Goal: Task Accomplishment & Management: Manage account settings

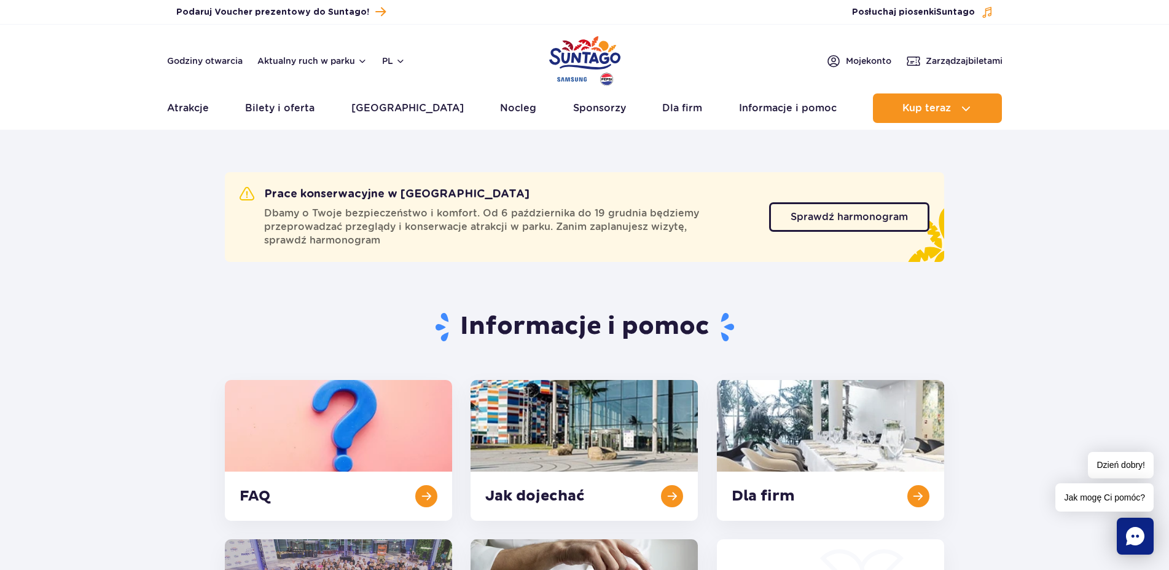
click at [960, 52] on header "Godziny otwarcia Aktualny ruch w parku pl PL EN UA Moje konto Zarządzaj biletam…" at bounding box center [584, 77] width 1169 height 105
click at [959, 53] on link "Zarządzaj biletami" at bounding box center [954, 60] width 96 height 15
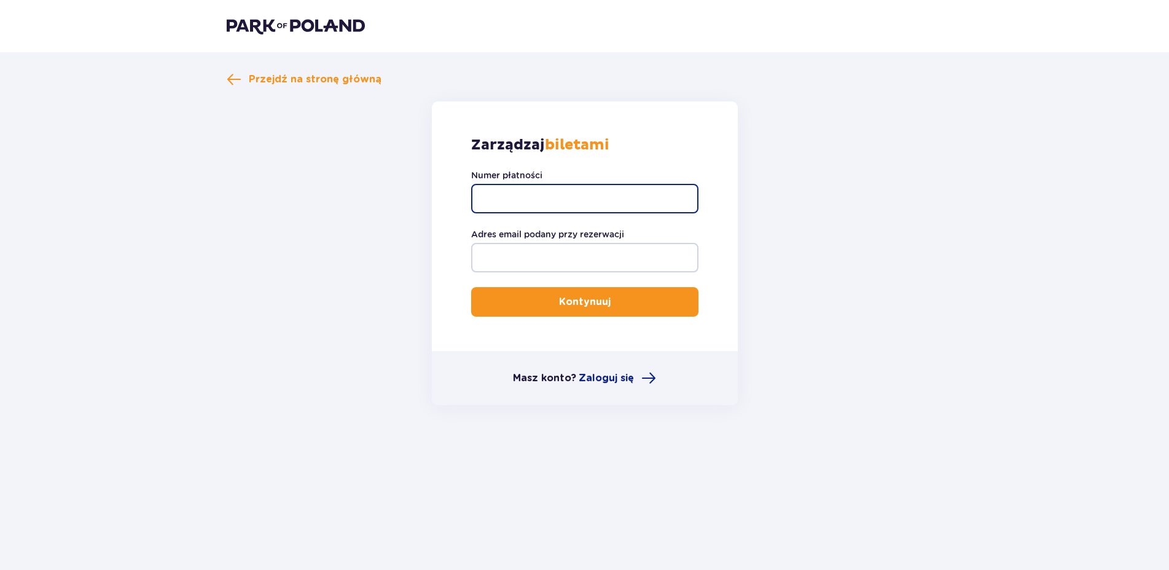
click at [624, 204] on input "Numer płatności" at bounding box center [584, 198] width 227 height 29
click at [308, 82] on span "Przejdź na stronę główną" at bounding box center [315, 80] width 133 height 14
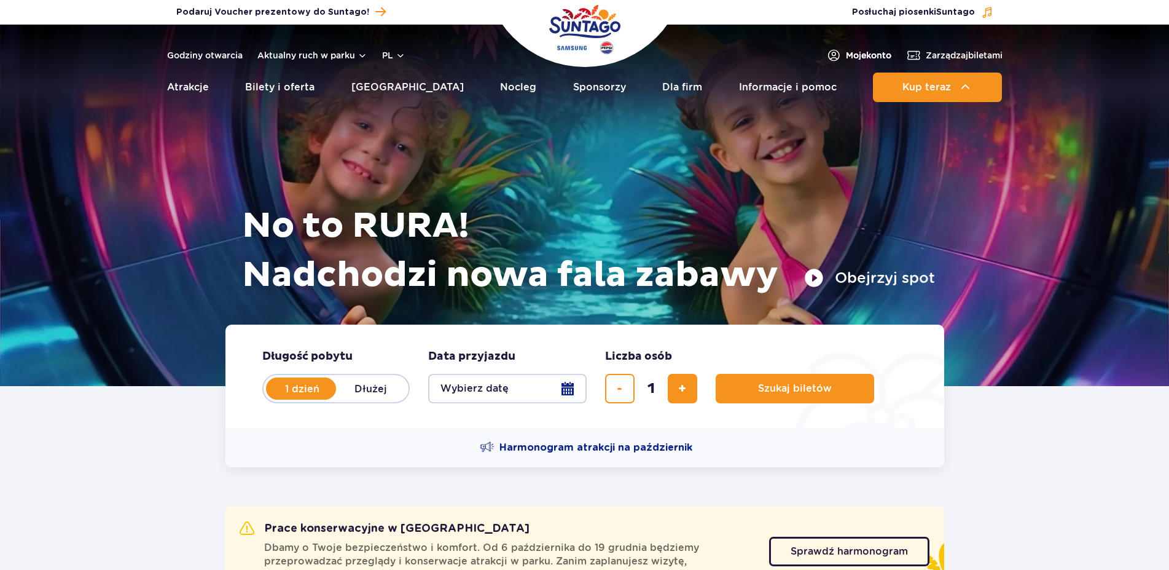
click at [862, 51] on span "Moje konto" at bounding box center [868, 55] width 45 height 12
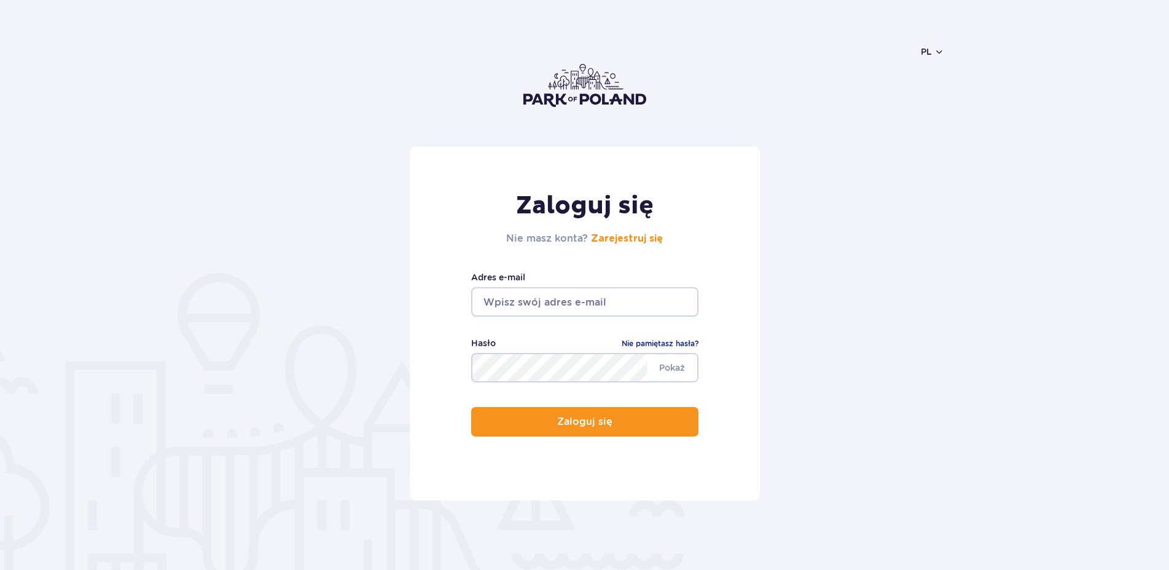
click at [591, 304] on input "email" at bounding box center [584, 301] width 227 height 29
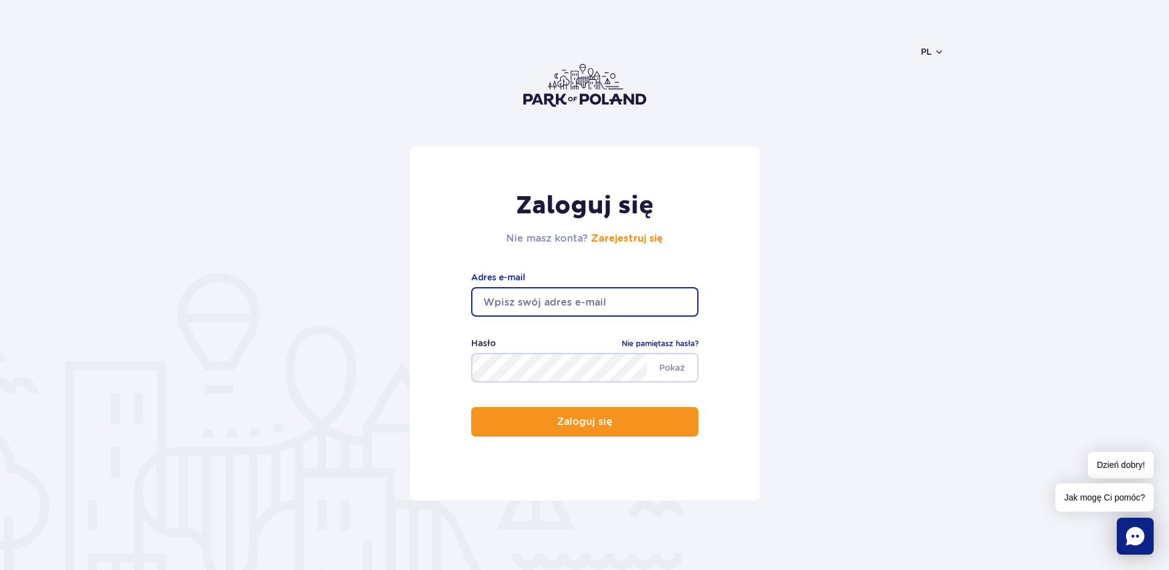
click at [591, 304] on input "email" at bounding box center [584, 301] width 227 height 29
type input "kasiaalegro@gmail.com"
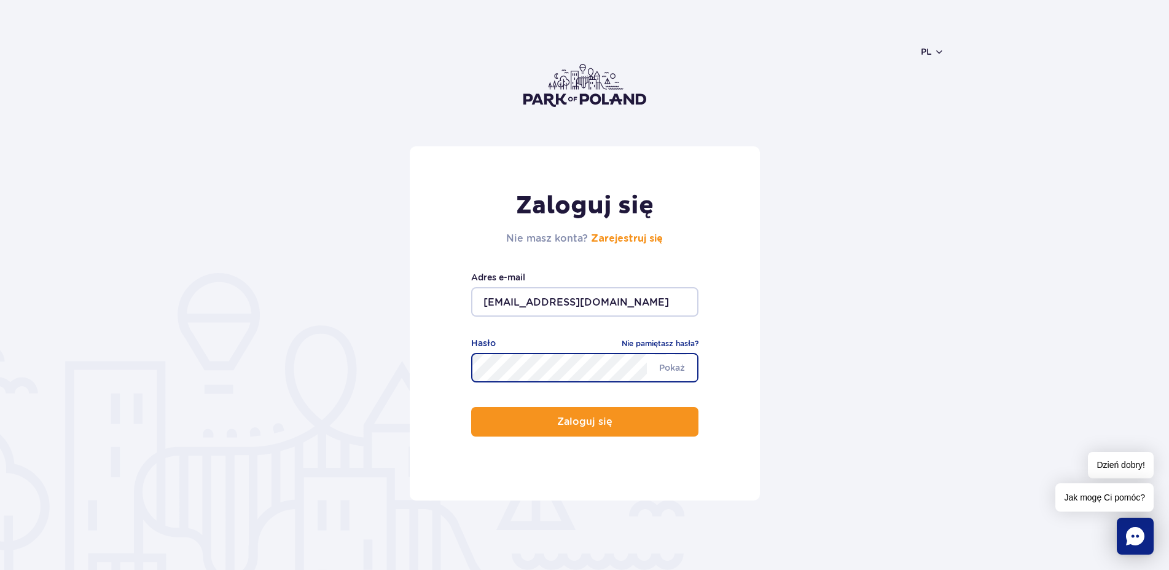
click at [471, 407] on button "Zaloguj się" at bounding box center [584, 421] width 227 height 29
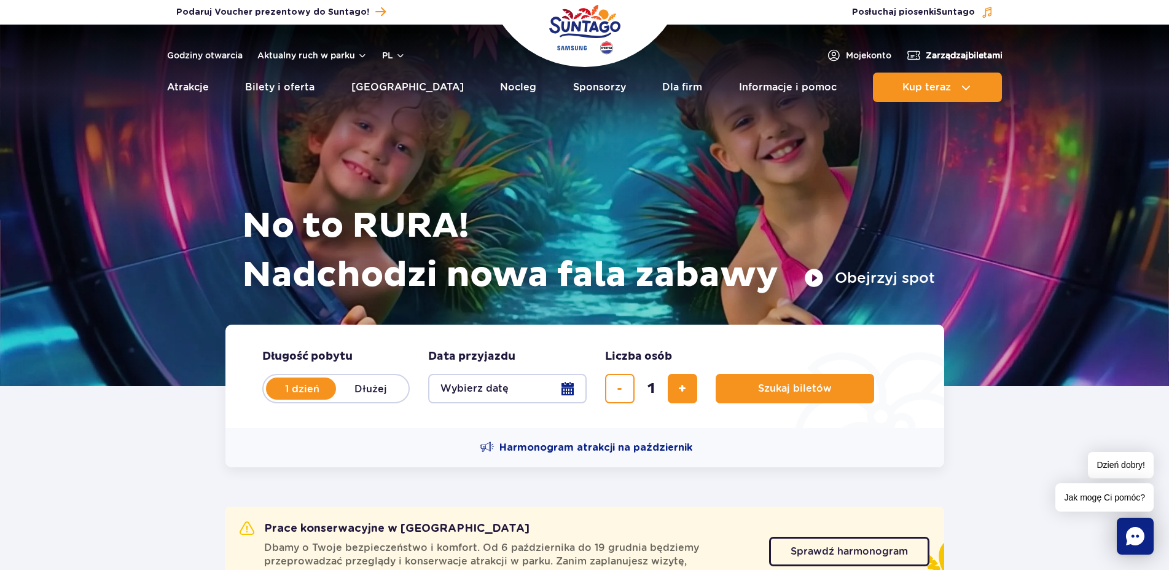
click at [936, 53] on span "Zarządzaj biletami" at bounding box center [964, 55] width 77 height 12
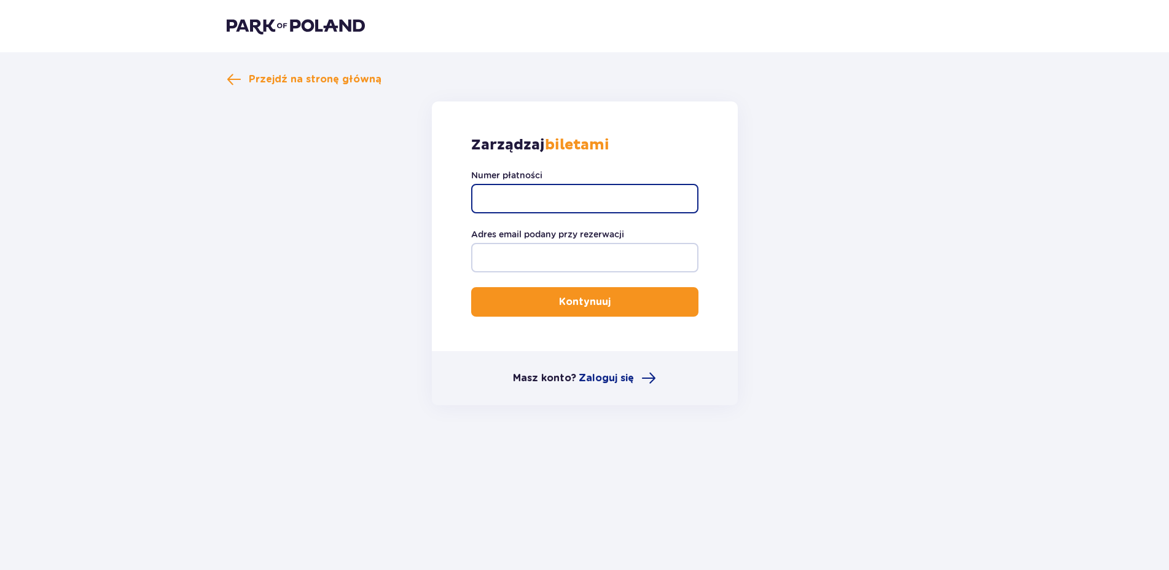
click at [649, 202] on input "Numer płatności" at bounding box center [584, 198] width 227 height 29
paste input "TR-FBC-0R19TV5"
type input "TR-FBC-0R19TV5"
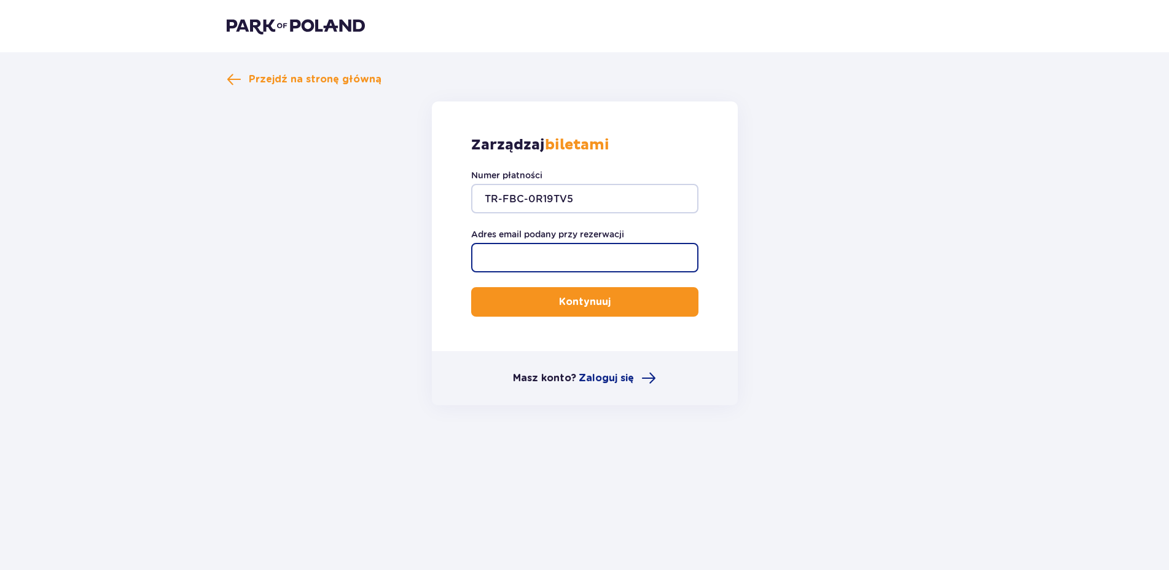
click at [637, 253] on input "Adres email podany przy rezerwacji" at bounding box center [584, 257] width 227 height 29
click at [637, 254] on input "Adres email podany przy rezerwacji" at bounding box center [584, 257] width 227 height 29
type input "[EMAIL_ADDRESS][DOMAIN_NAME]"
click at [621, 304] on button "Kontynuuj" at bounding box center [584, 301] width 227 height 29
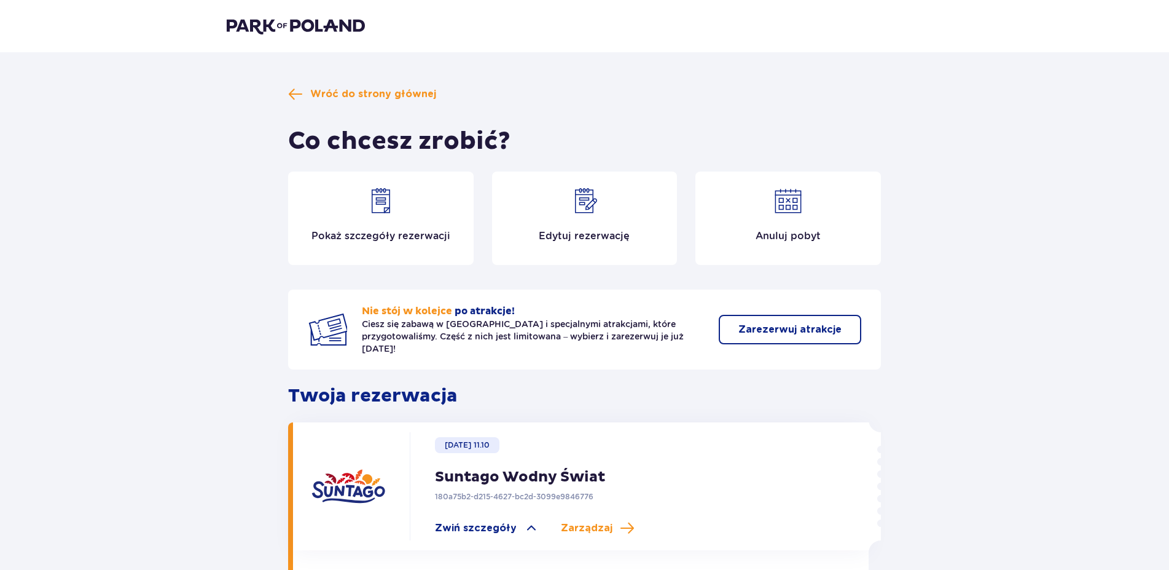
click at [529, 229] on div "Edytuj rezerwację" at bounding box center [585, 217] width 186 height 93
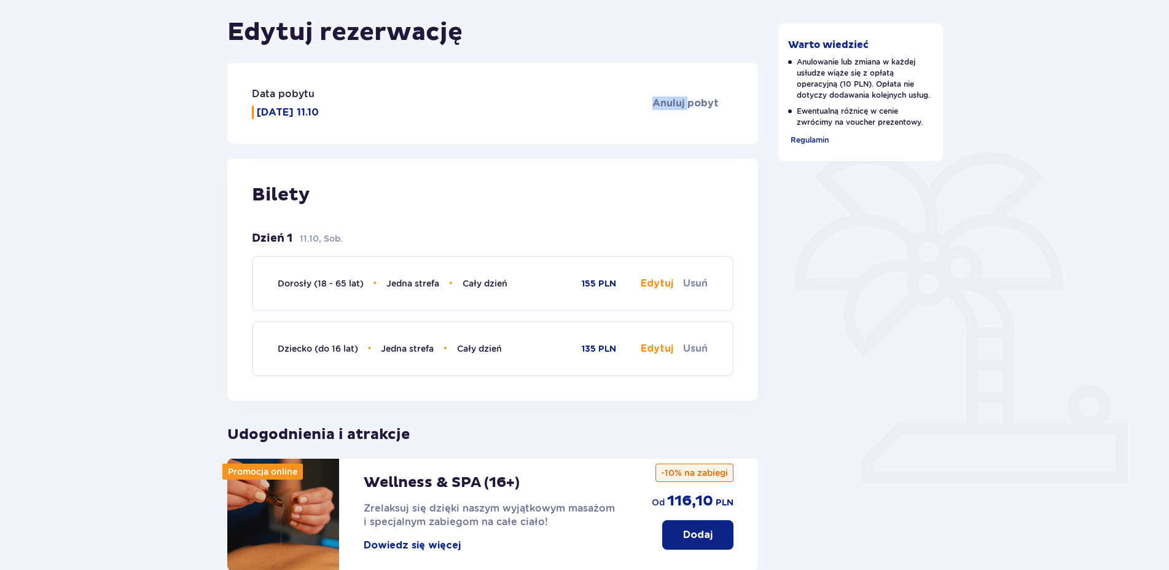
scroll to position [149, 0]
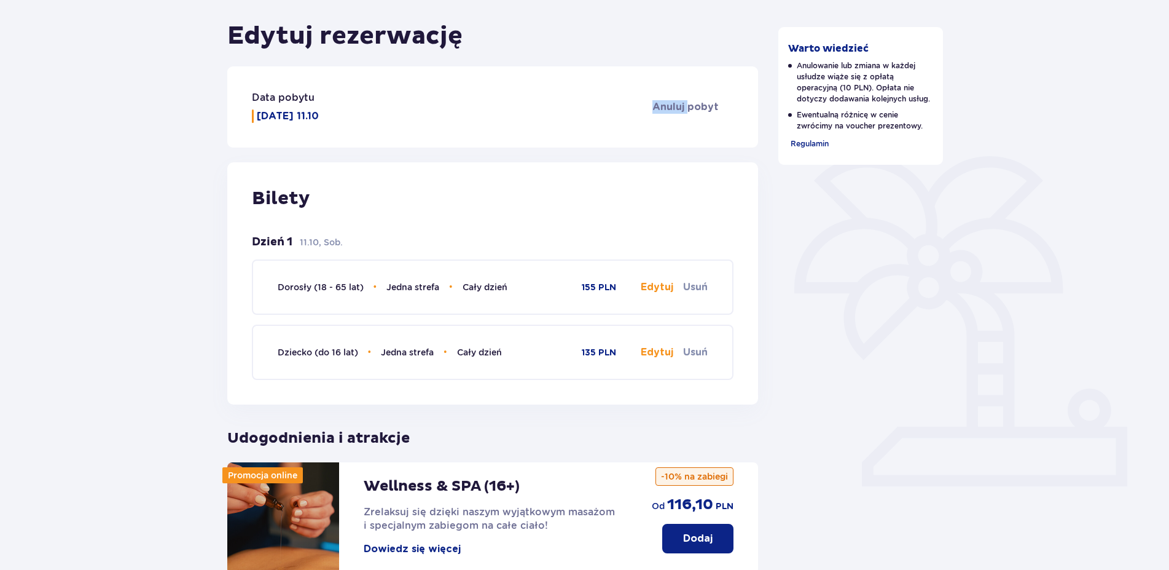
click at [656, 289] on button "Edytuj" at bounding box center [657, 287] width 33 height 14
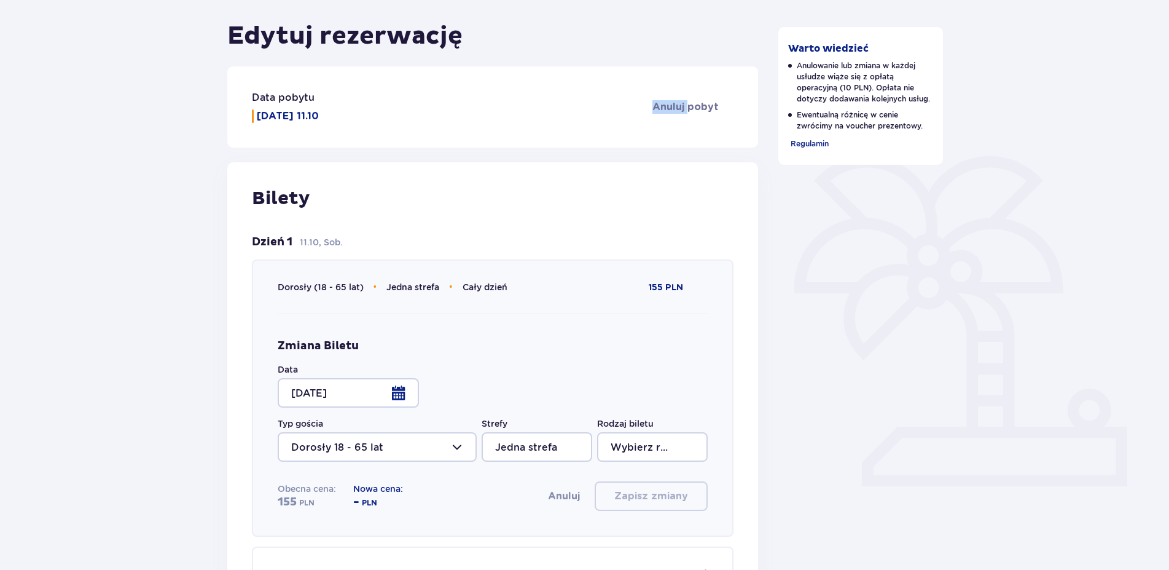
type input "Cały dzień"
click at [399, 388] on div at bounding box center [348, 392] width 141 height 29
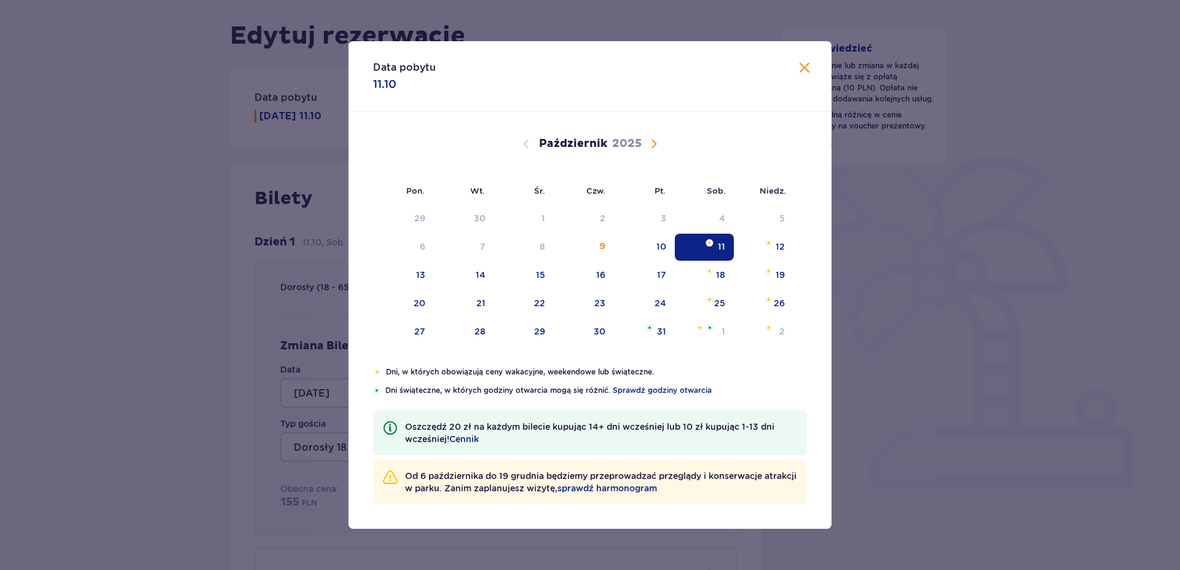
click at [807, 67] on span "Zamknij" at bounding box center [804, 68] width 15 height 15
